Goal: Subscribe to service/newsletter

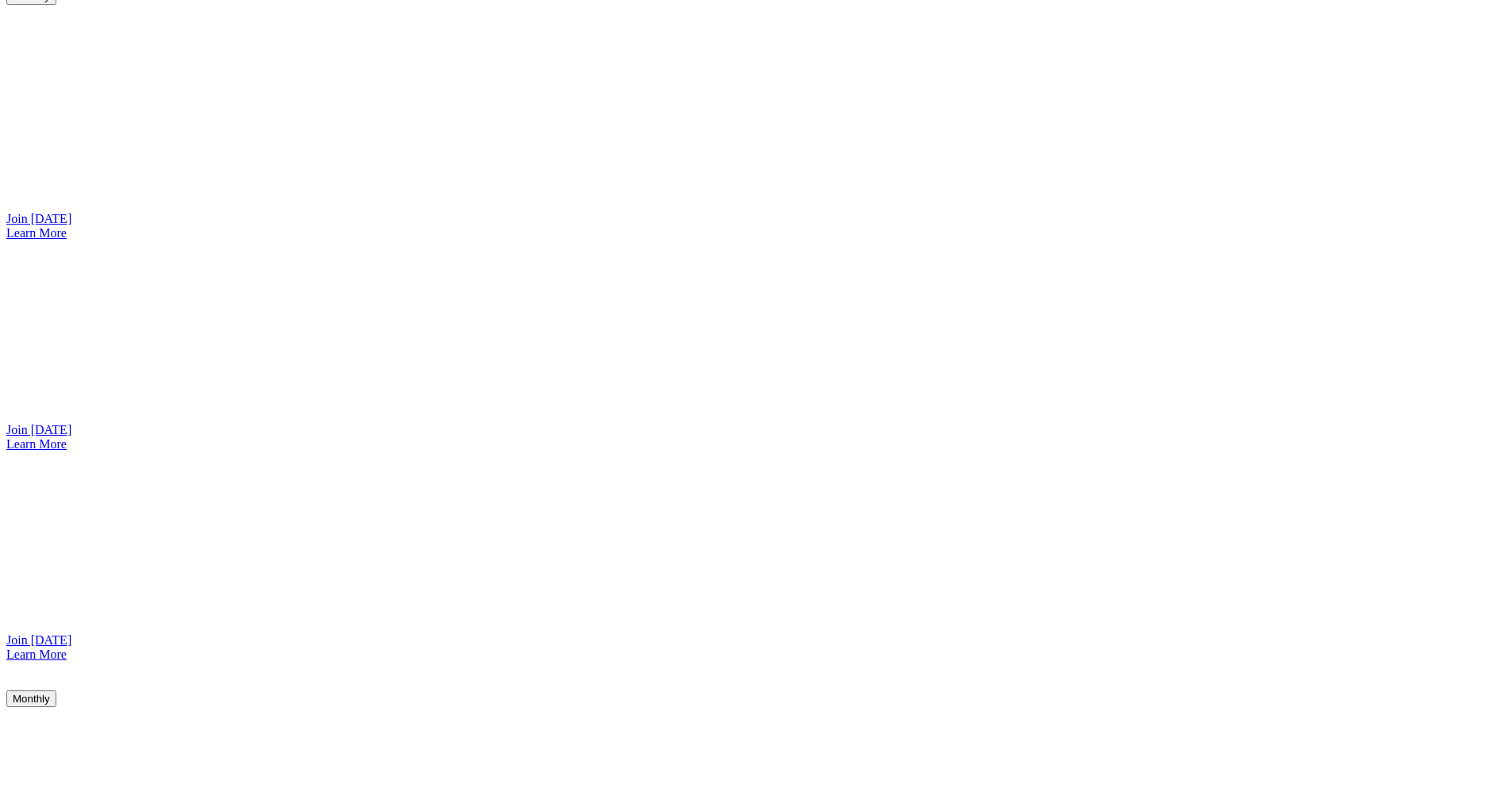
scroll to position [1260, 0]
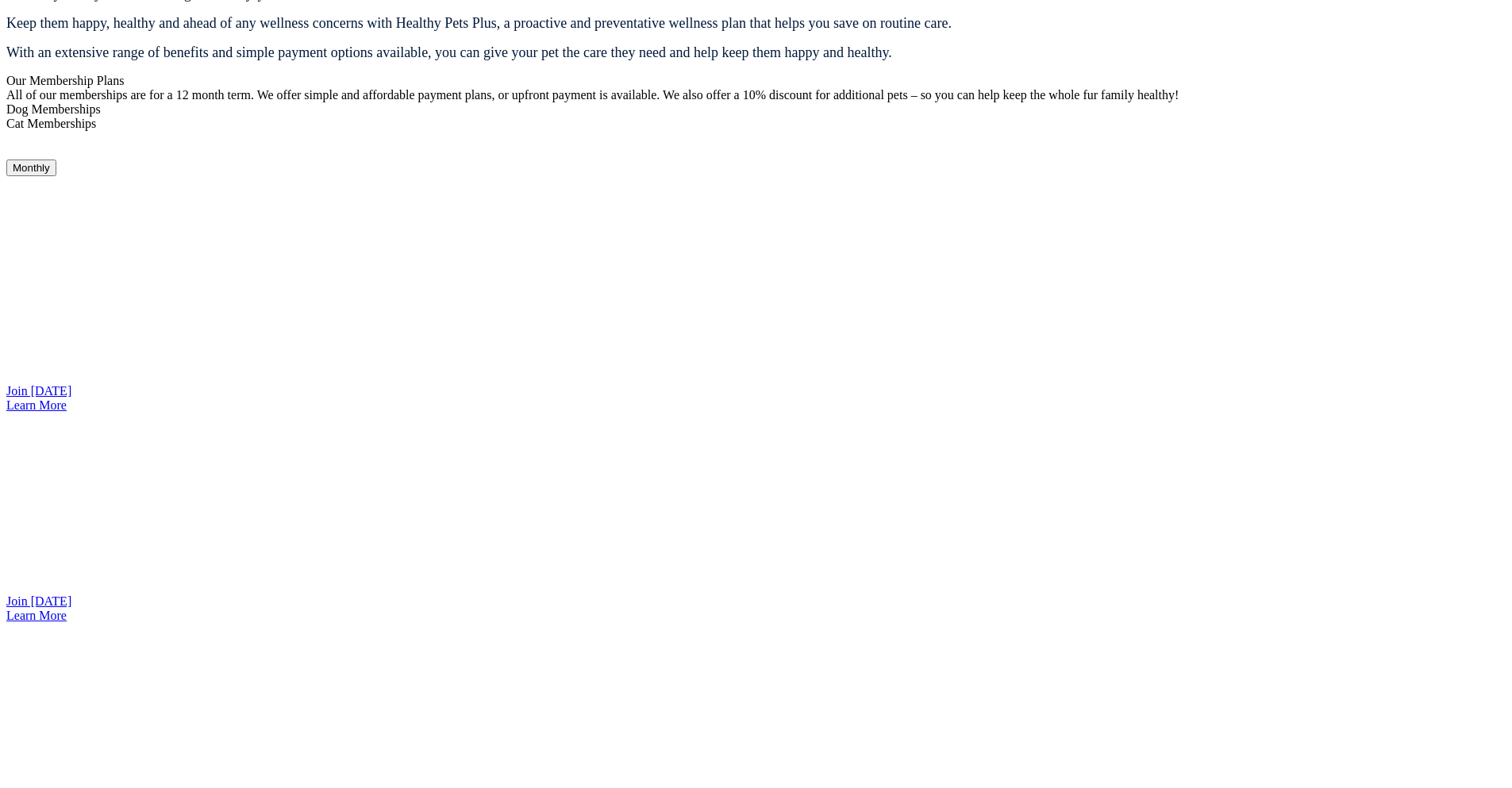
click at [72, 608] on link "Join [DATE]" at bounding box center [38, 601] width 65 height 14
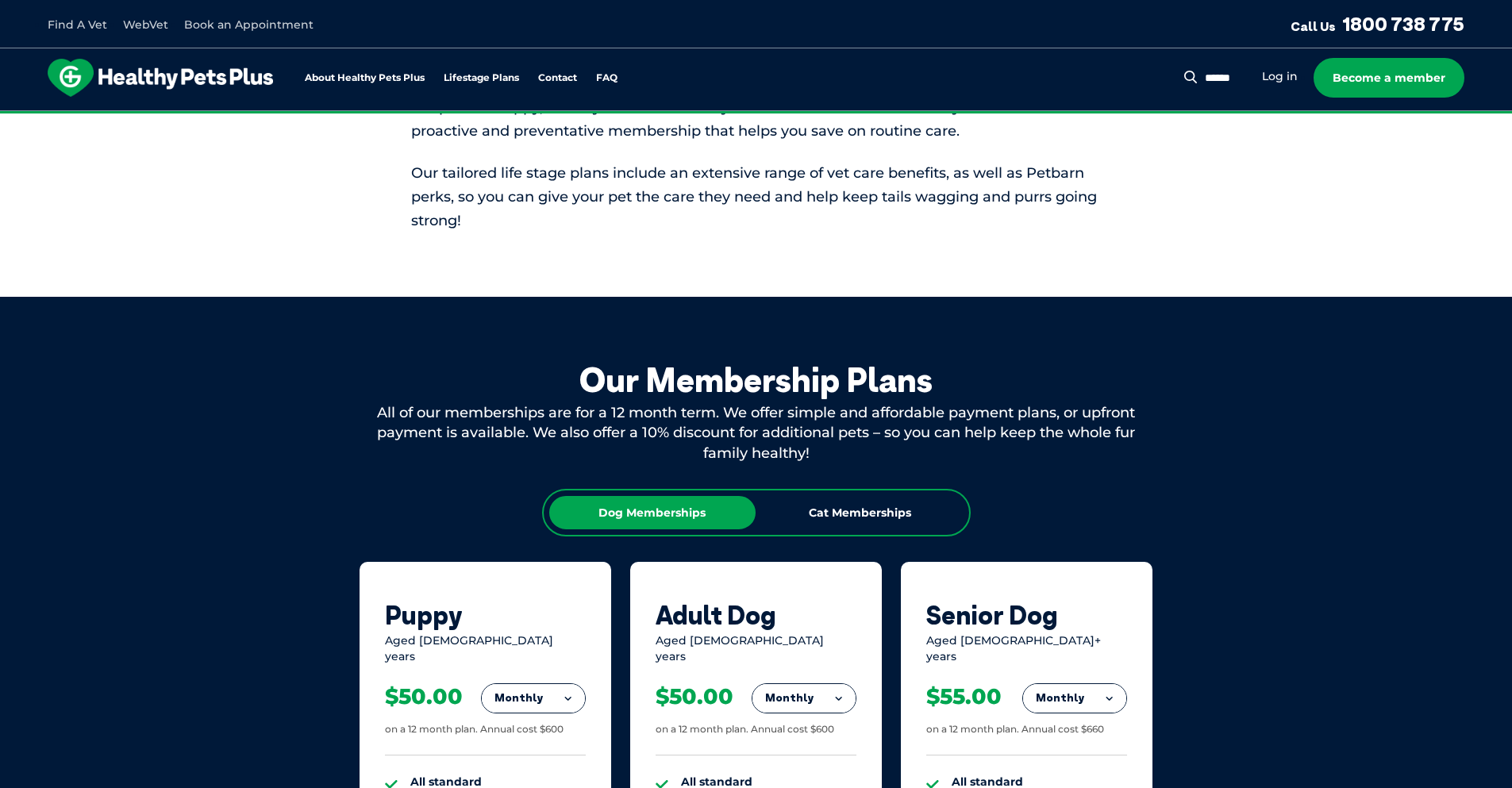
scroll to position [1533, 0]
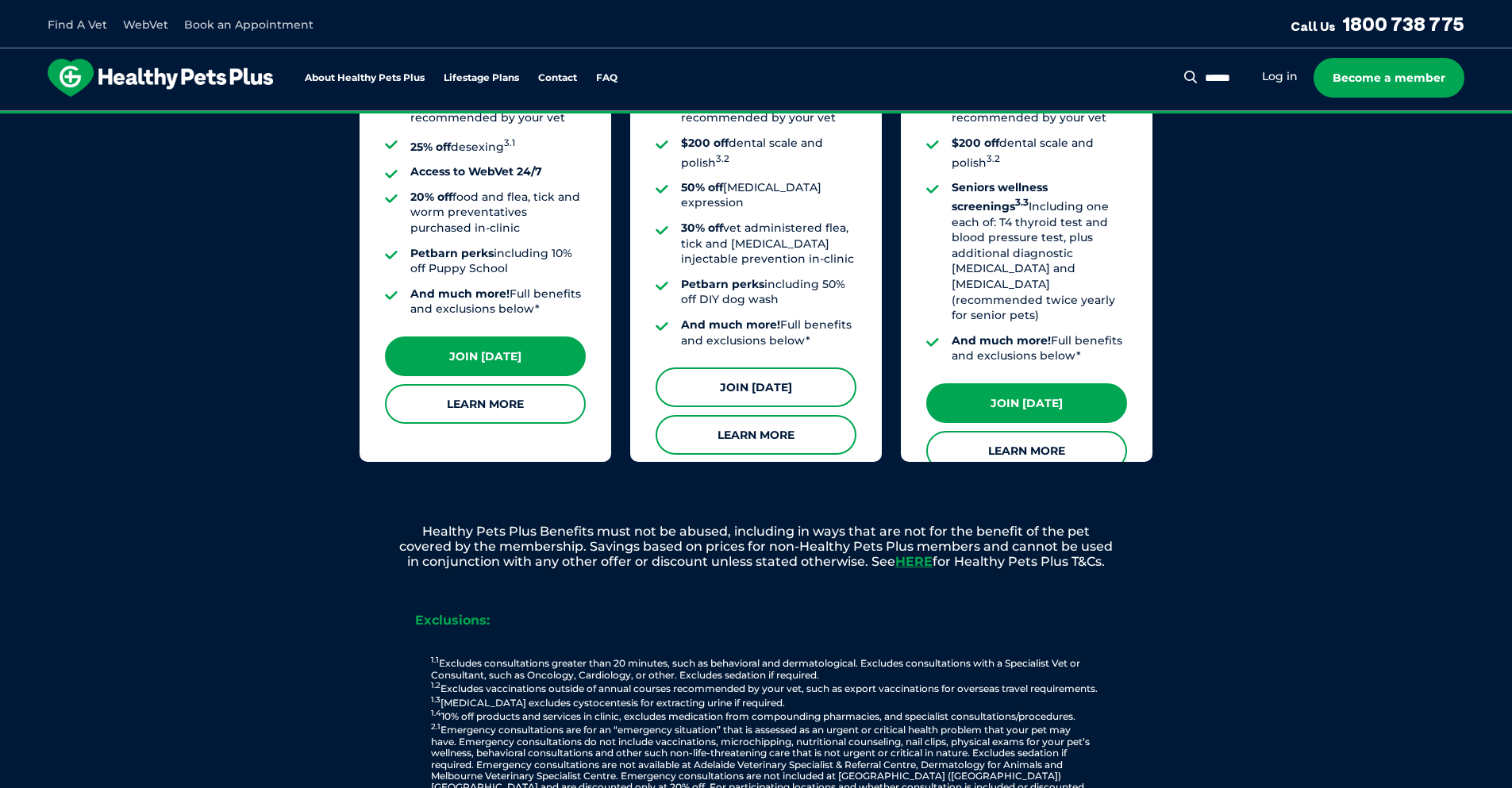
click at [787, 367] on link "Join [DATE]" at bounding box center [756, 387] width 201 height 40
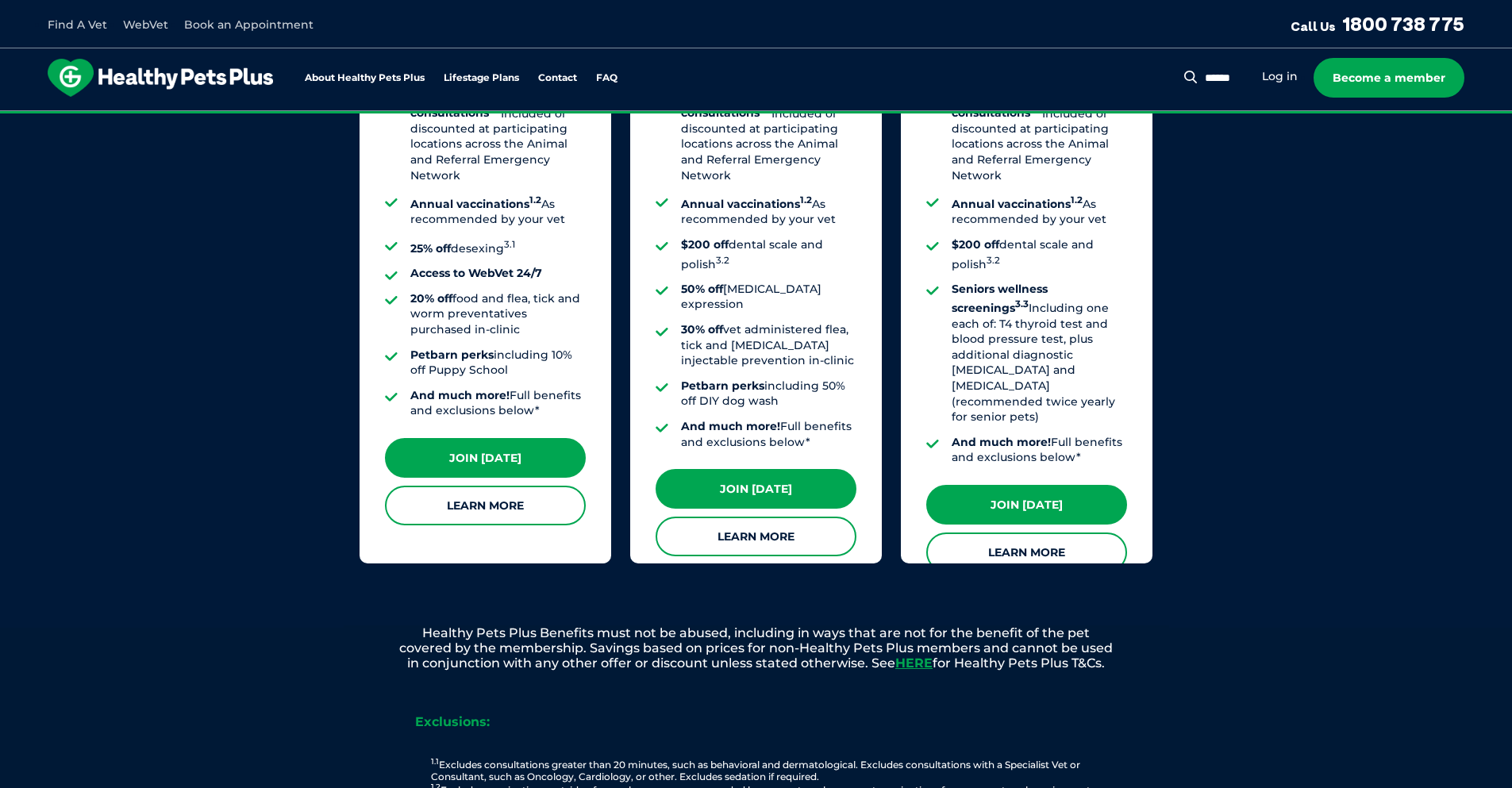
scroll to position [1246, 0]
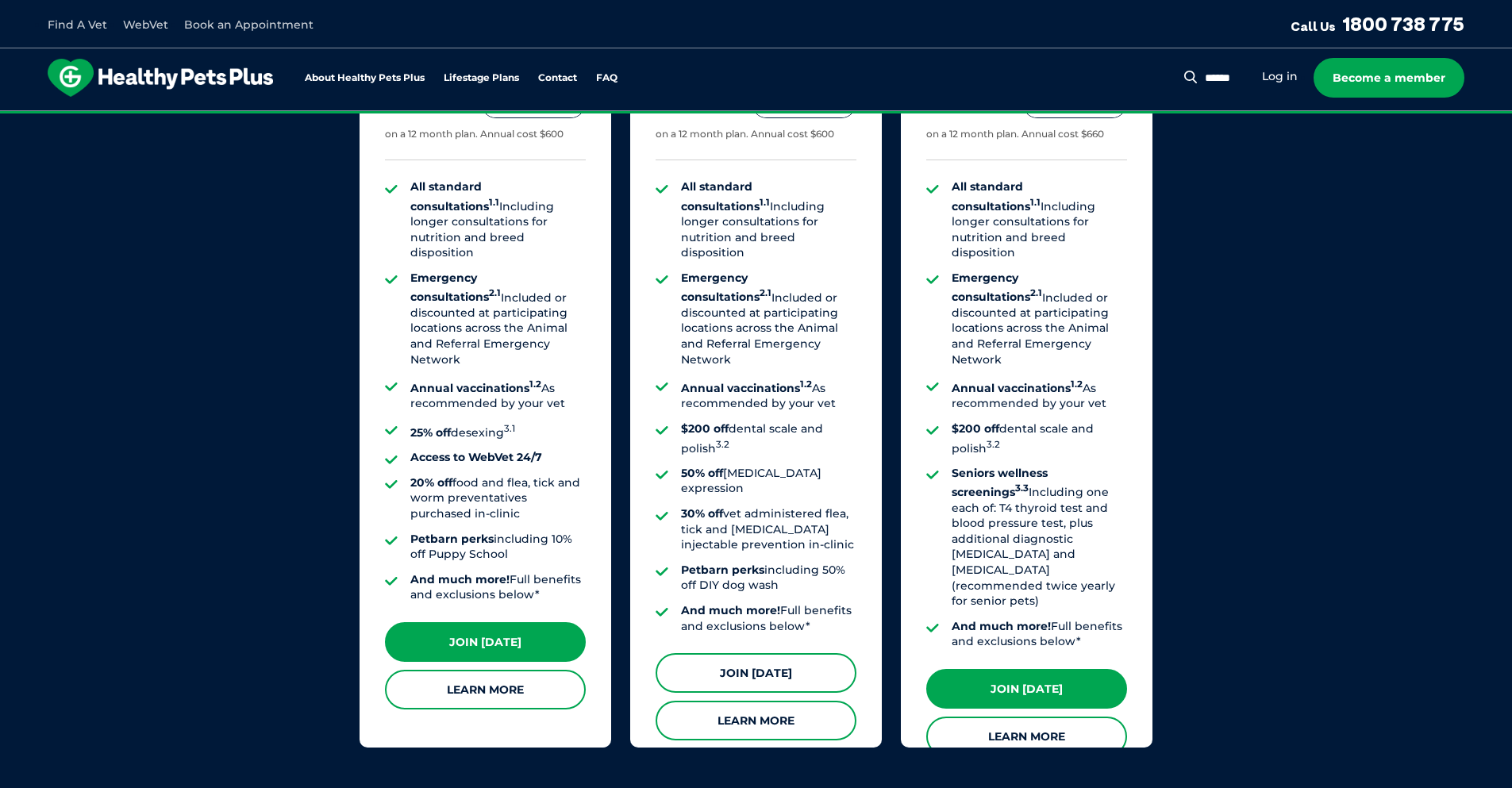
click at [672, 653] on link "Join [DATE]" at bounding box center [756, 673] width 201 height 40
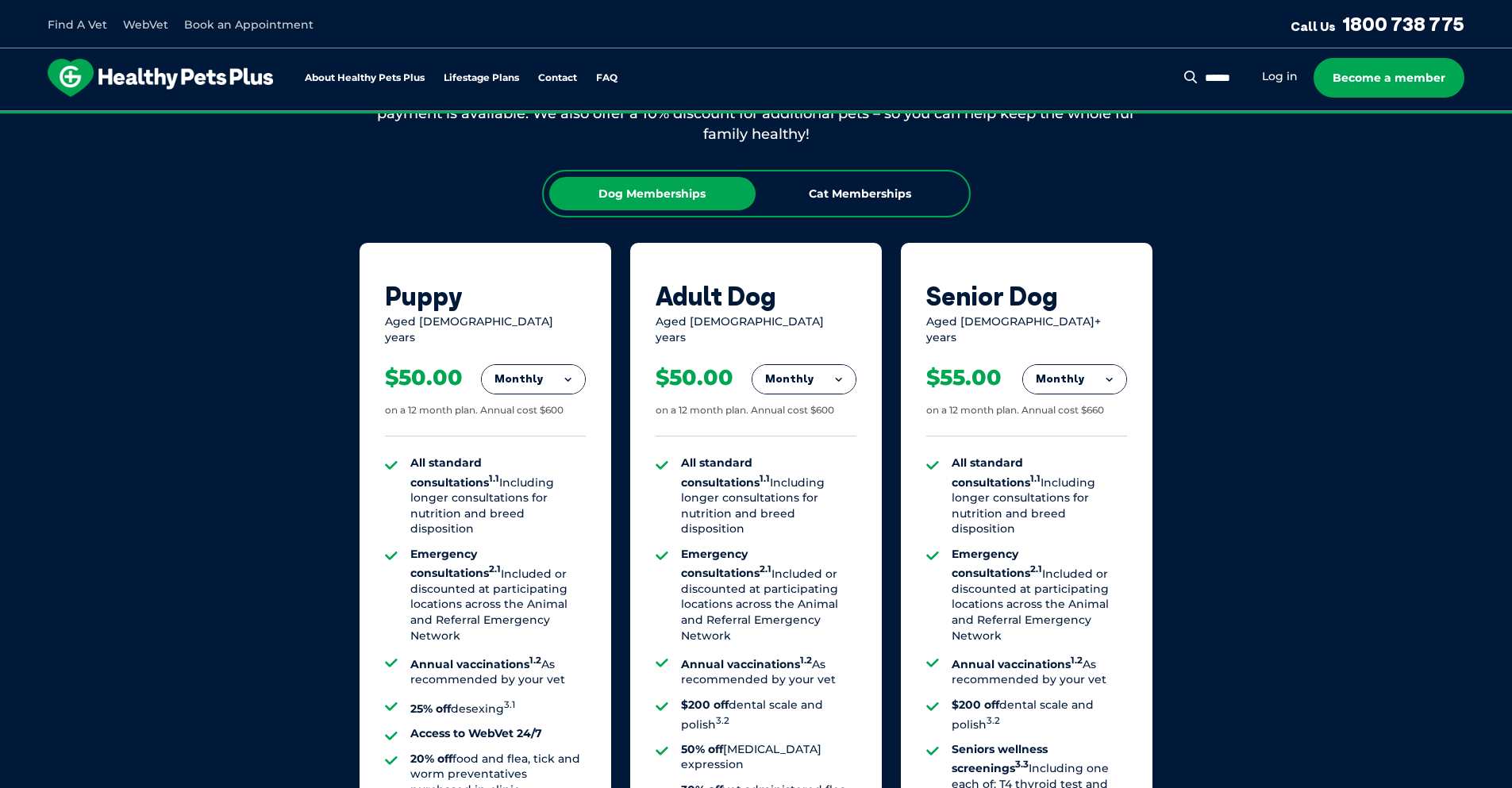
scroll to position [961, 0]
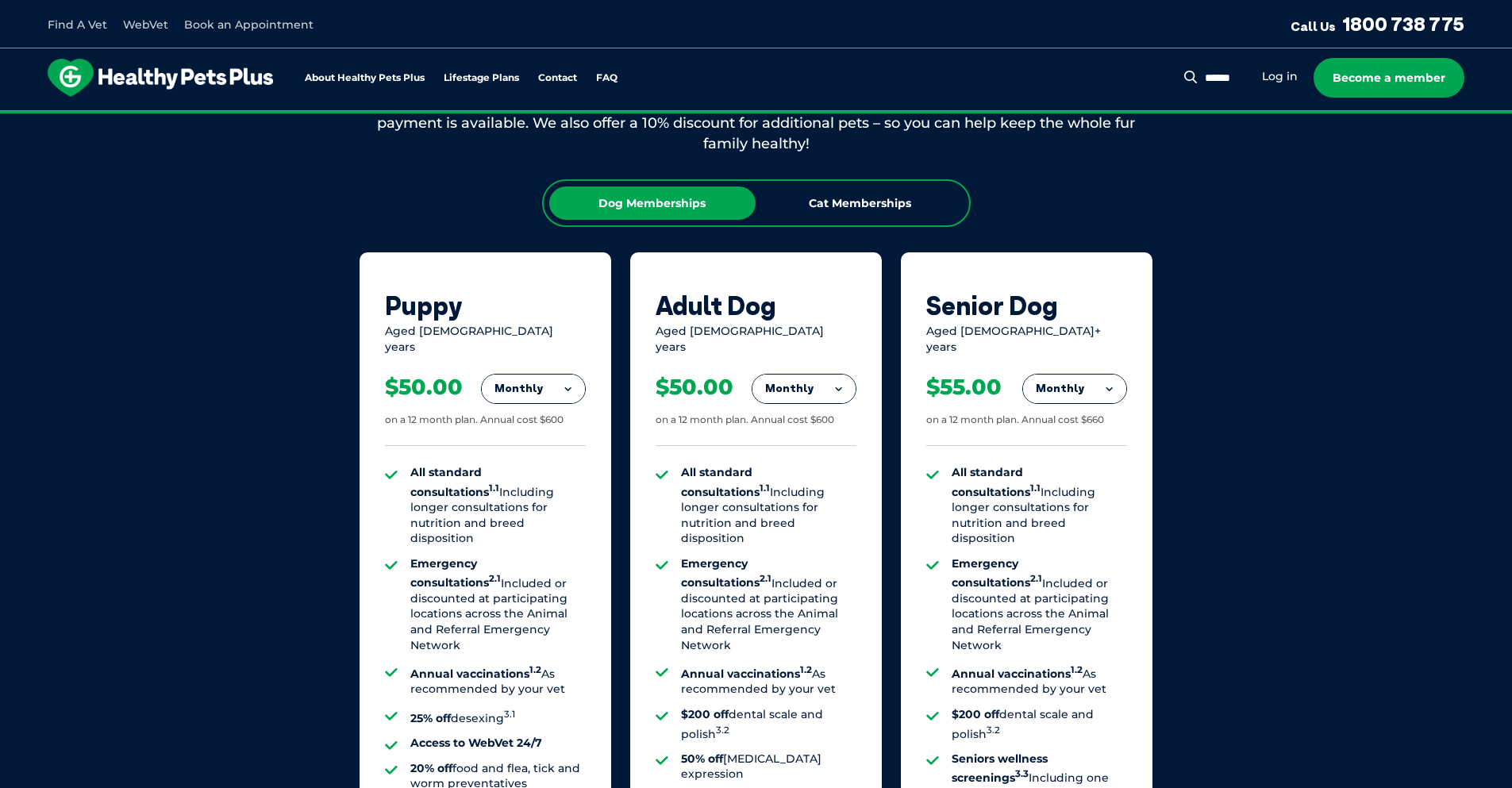
click at [543, 388] on button "Monthly" at bounding box center [533, 389] width 103 height 29
click at [545, 411] on li "Fortnightly" at bounding box center [533, 422] width 103 height 38
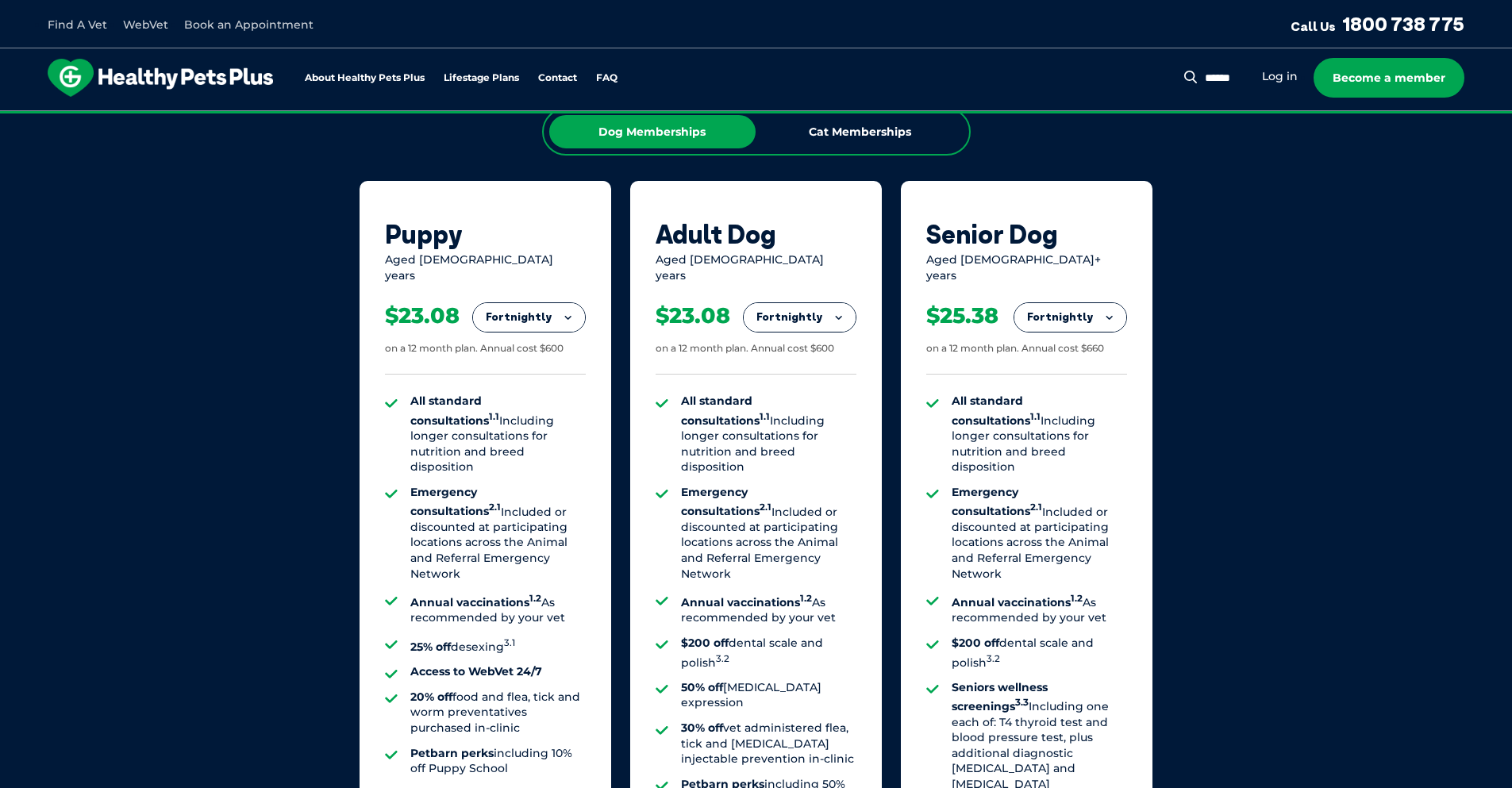
scroll to position [1389, 0]
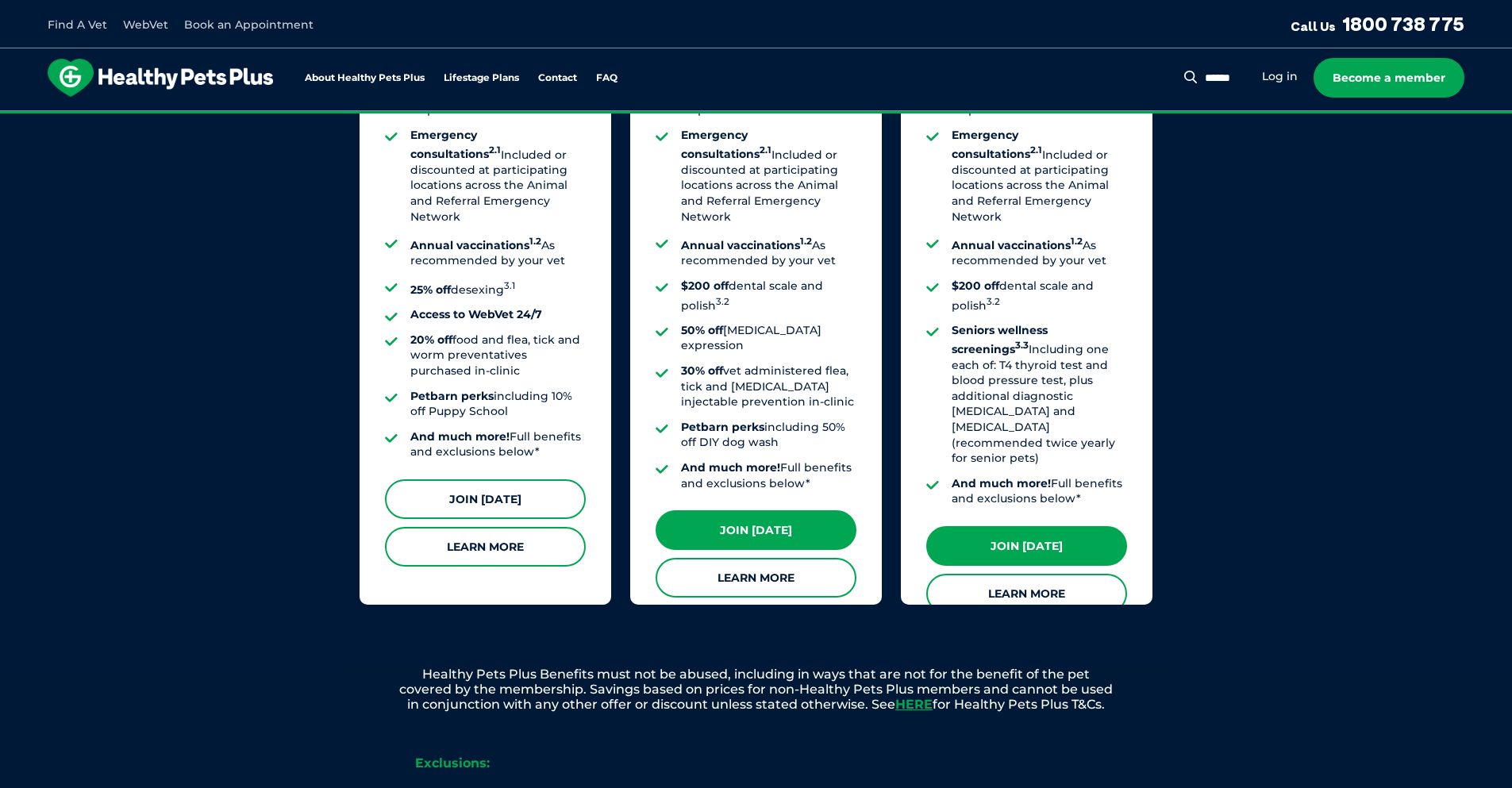
click at [529, 480] on link "Join [DATE]" at bounding box center [486, 499] width 201 height 40
